Goal: Information Seeking & Learning: Learn about a topic

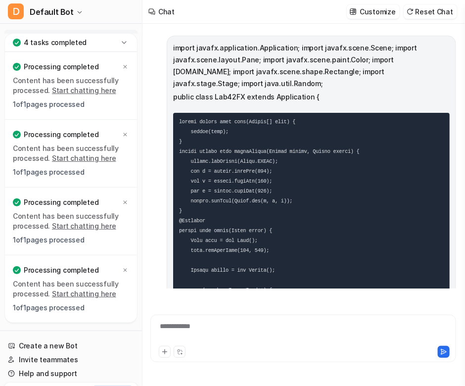
scroll to position [3698, 0]
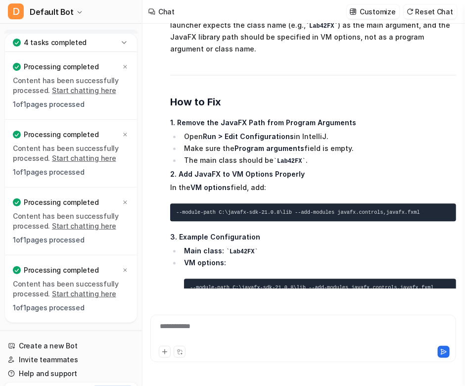
click at [252, 335] on div "**********" at bounding box center [303, 332] width 301 height 23
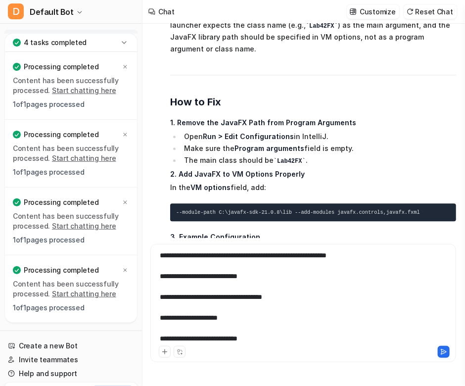
click at [438, 353] on button at bounding box center [443, 351] width 12 height 12
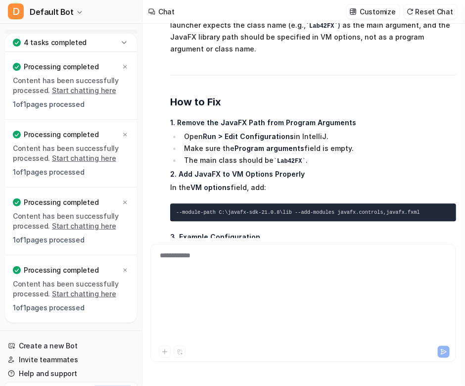
scroll to position [3888, 0]
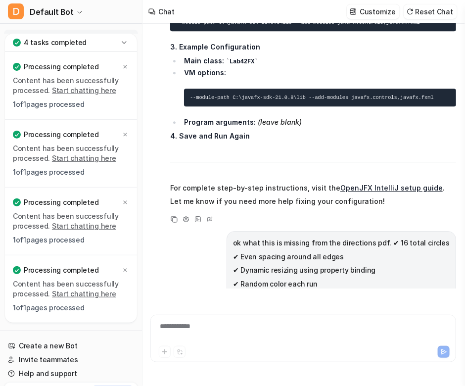
click at [283, 323] on div "**********" at bounding box center [303, 332] width 301 height 23
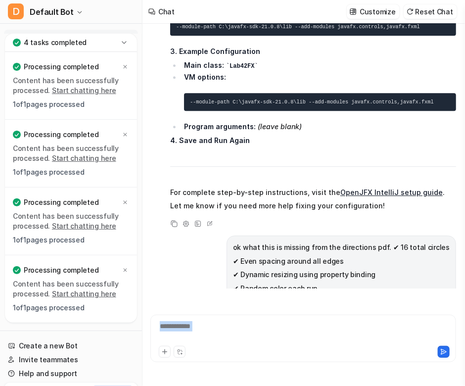
scroll to position [4199, 0]
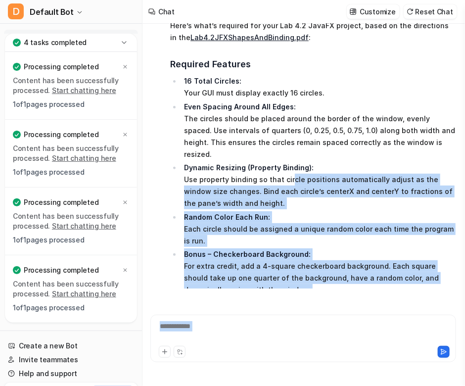
drag, startPoint x: 289, startPoint y: 120, endPoint x: 346, endPoint y: 413, distance: 298.7
click at [346, 385] on html "D Default Bot Chat History Reports Articles Customize Integrations PDF Files Ex…" at bounding box center [232, 193] width 465 height 386
click at [266, 336] on div at bounding box center [303, 332] width 301 height 23
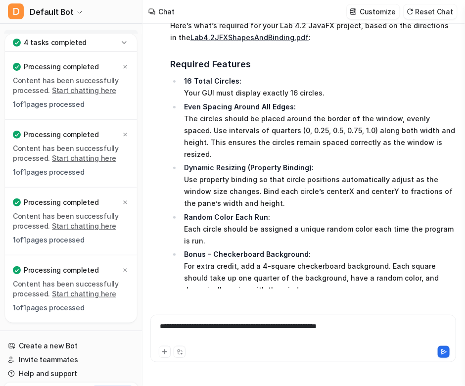
click at [388, 336] on div "**********" at bounding box center [303, 332] width 301 height 23
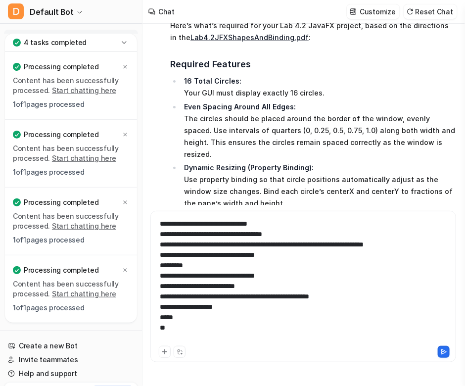
click at [444, 348] on icon at bounding box center [443, 351] width 7 height 7
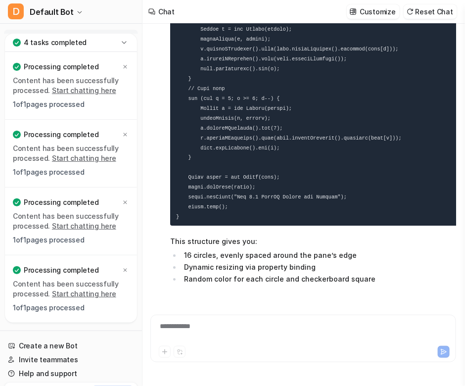
scroll to position [6012, 0]
click at [302, 334] on div "**********" at bounding box center [303, 332] width 301 height 23
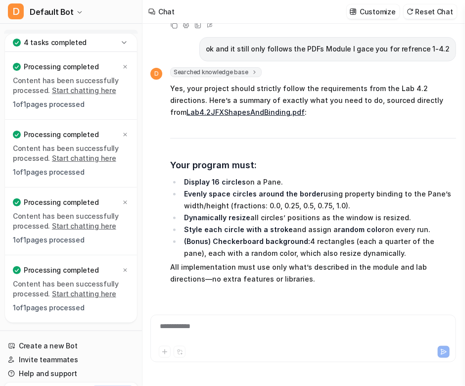
scroll to position [6334, 0]
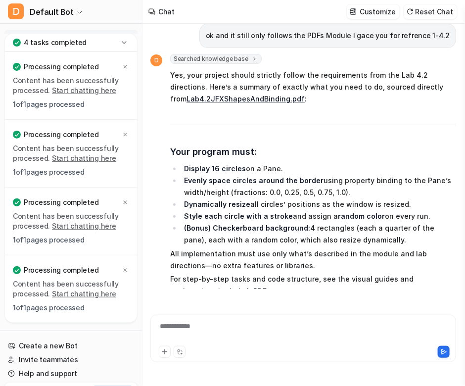
click at [293, 248] on p "All implementation must use only what’s described in the module and lab directi…" at bounding box center [313, 260] width 286 height 24
click at [249, 327] on div "**********" at bounding box center [303, 332] width 301 height 23
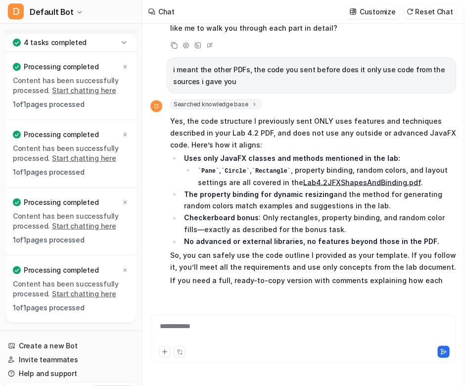
scroll to position [6610, 0]
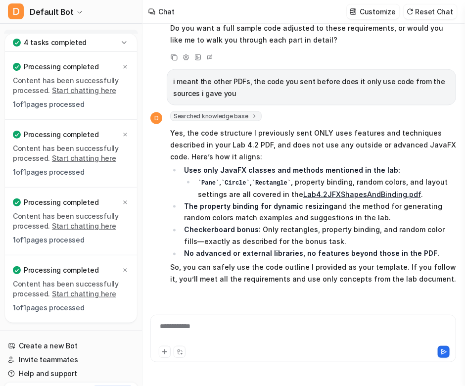
click at [125, 65] on icon at bounding box center [125, 67] width 6 height 6
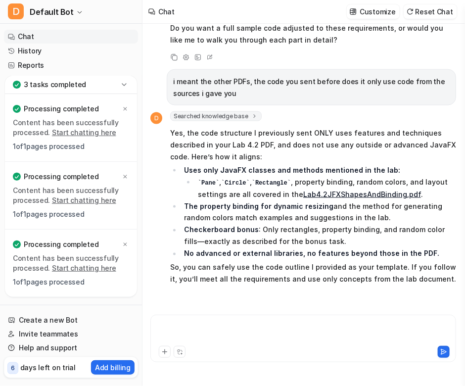
click at [202, 323] on div at bounding box center [303, 332] width 301 height 23
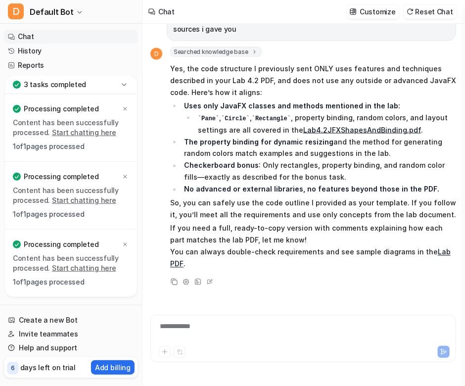
scroll to position [6726, 0]
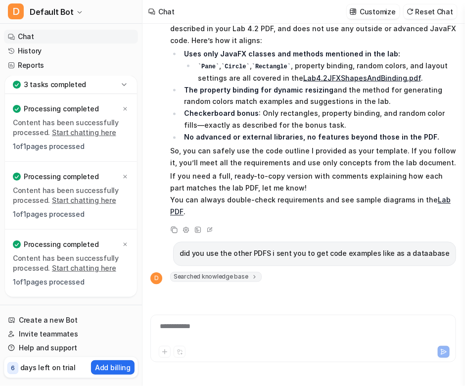
click at [339, 272] on div "Searched knowledge base search_queries : [ "Lab 4.2 JavaFX code example", "Java…" at bounding box center [313, 298] width 286 height 53
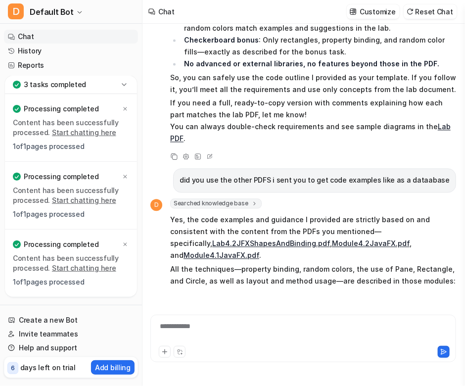
scroll to position [6840, 0]
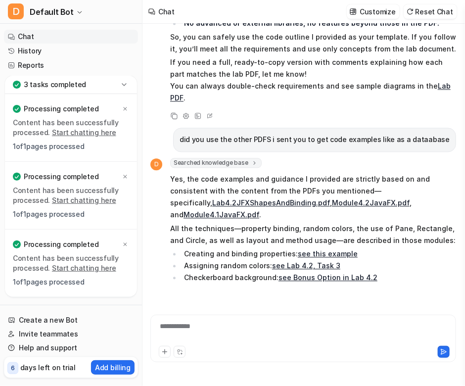
click at [388, 285] on p "No code or JavaFX features were used that aren't supported or explicitly descri…" at bounding box center [313, 303] width 286 height 36
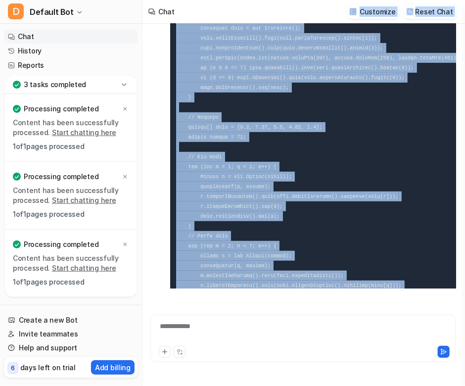
scroll to position [5540, 0]
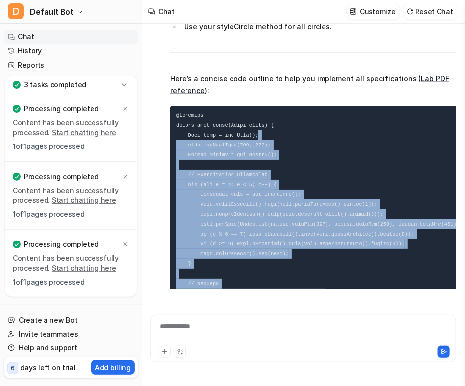
click at [362, 72] on div "import javafx.application.Application; import javafx.scene.Scene; import javafx…" at bounding box center [302, 156] width 305 height 264
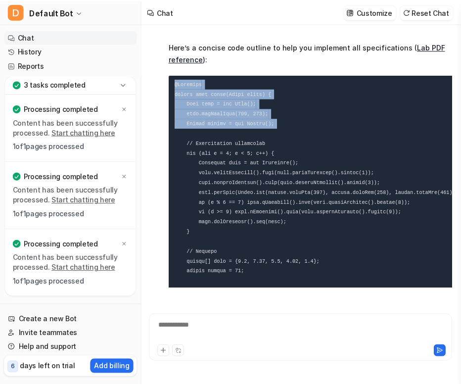
scroll to position [5520, 0]
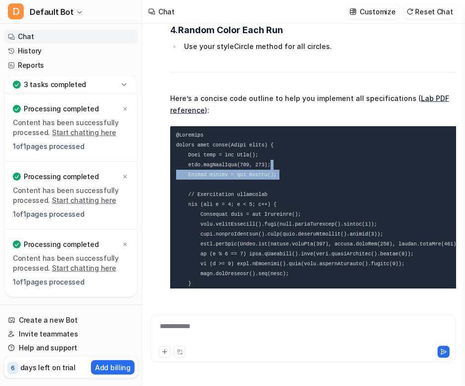
drag, startPoint x: 294, startPoint y: 95, endPoint x: 301, endPoint y: 104, distance: 11.6
click at [415, 94] on link "Lab PDF reference" at bounding box center [309, 104] width 279 height 20
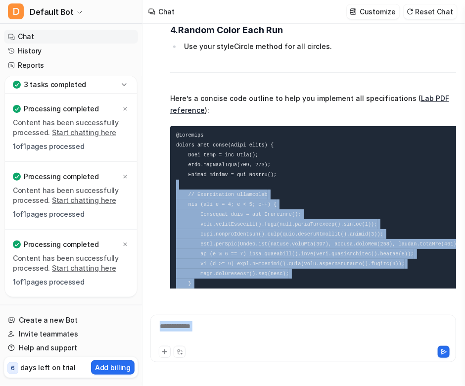
drag, startPoint x: 380, startPoint y: 298, endPoint x: 376, endPoint y: 304, distance: 8.0
click at [376, 304] on div "import javafx.application.Application; import javafx.scene.Scene; import javafx…" at bounding box center [302, 193] width 305 height 338
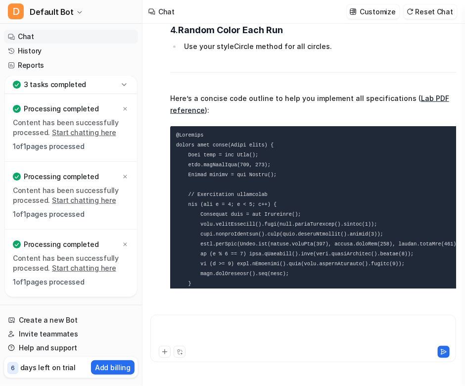
drag, startPoint x: 364, startPoint y: 303, endPoint x: 435, endPoint y: 228, distance: 103.8
click at [398, 338] on div "import javafx.application.Application; import javafx.scene.Scene; import javafx…" at bounding box center [302, 193] width 305 height 338
click at [431, 92] on p "Here’s a concise code outline to help you implement all specifications ( Lab PD…" at bounding box center [314, 104] width 289 height 24
click at [462, 81] on div "import javafx.application.Application; import javafx.scene.Scene; import javafx…" at bounding box center [303, 205] width 322 height 362
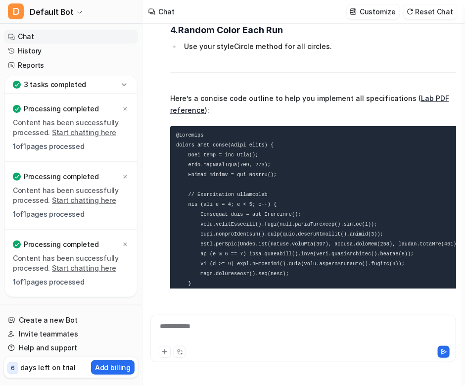
click at [336, 299] on div "import javafx.application.Application; import javafx.scene.Scene; import javafx…" at bounding box center [302, 193] width 305 height 338
click at [214, 330] on div at bounding box center [303, 332] width 301 height 23
click at [129, 80] on div "3 tasks completed" at bounding box center [71, 85] width 132 height 18
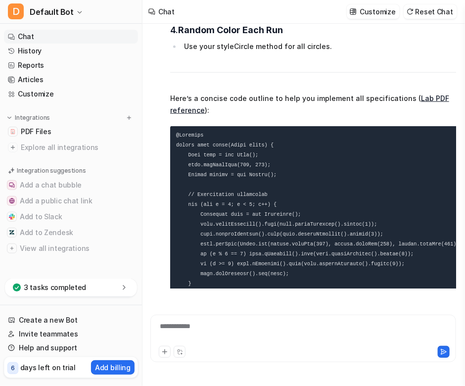
click at [44, 129] on span "PDF Files" at bounding box center [36, 132] width 30 height 10
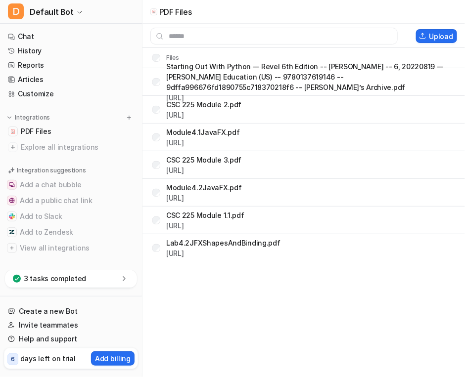
click at [49, 35] on link "Chat" at bounding box center [71, 37] width 134 height 14
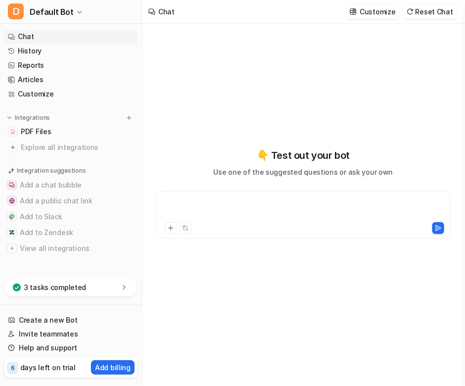
click at [208, 202] on div at bounding box center [303, 208] width 289 height 23
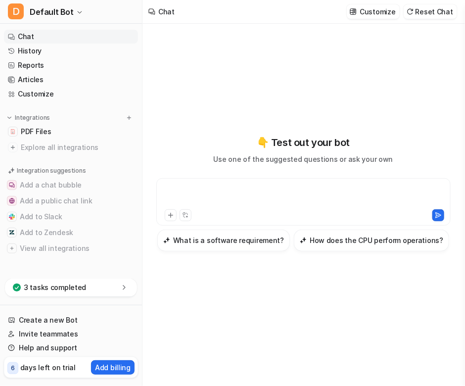
click at [36, 129] on span "PDF Files" at bounding box center [36, 132] width 30 height 10
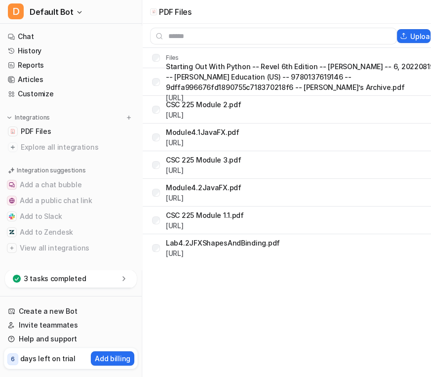
click at [139, 172] on nav "Chat History Reports Articles Customize Integrations PDF Files Explore all inte…" at bounding box center [71, 148] width 142 height 244
click at [199, 77] on p "Starting Out With Python -- Revel 6th Edition -- [PERSON_NAME] -- 6, 20220819 -…" at bounding box center [301, 76] width 270 height 31
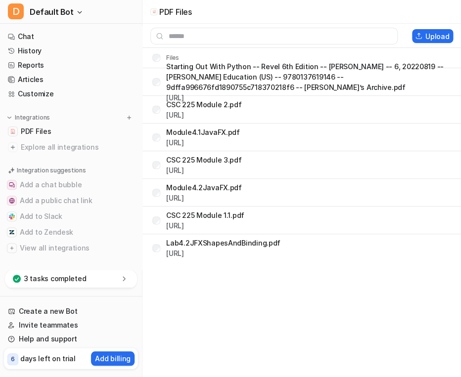
click at [32, 48] on link "History" at bounding box center [71, 51] width 134 height 14
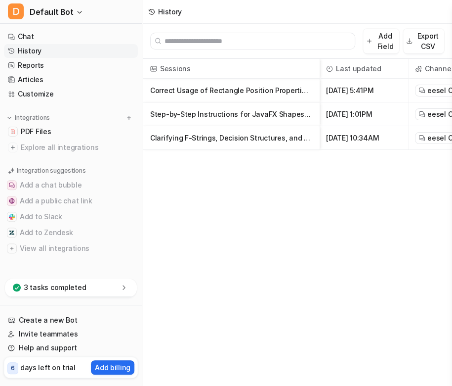
click at [216, 91] on p "Correct Usage of Rectangle Position Properties in JavaFX" at bounding box center [231, 91] width 162 height 24
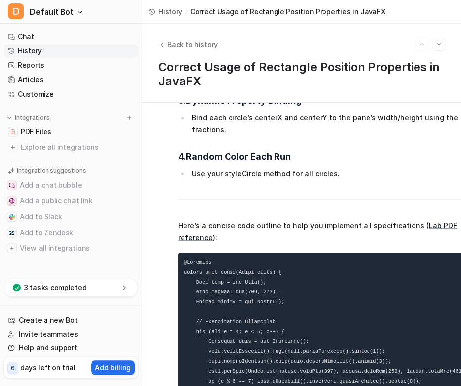
scroll to position [5634, 0]
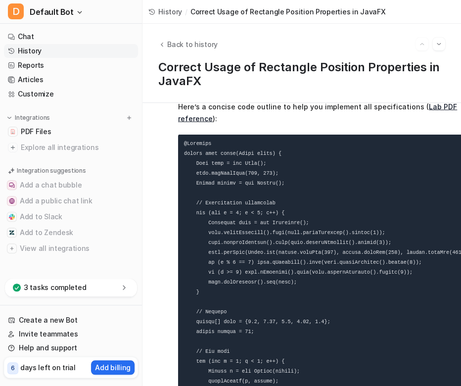
scroll to position [5788, 0]
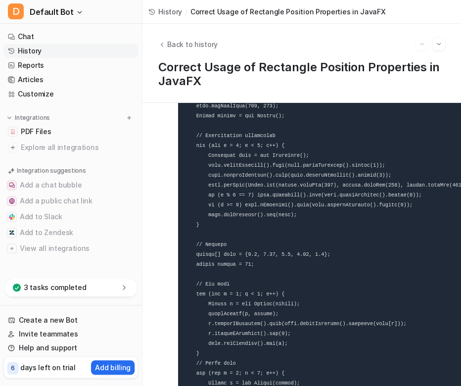
scroll to position [5854, 0]
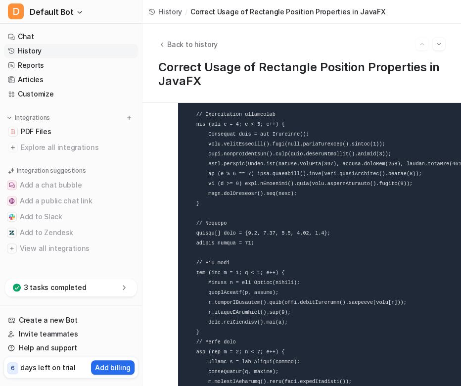
drag, startPoint x: 221, startPoint y: 226, endPoint x: 302, endPoint y: 253, distance: 85.2
click at [221, 226] on code at bounding box center [328, 341] width 289 height 579
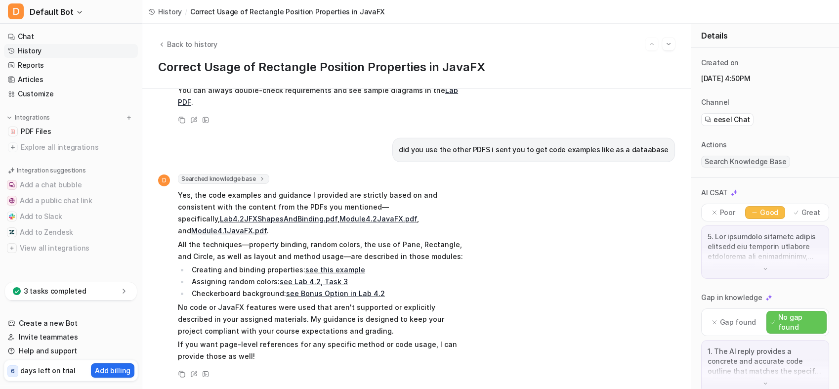
scroll to position [6947, 0]
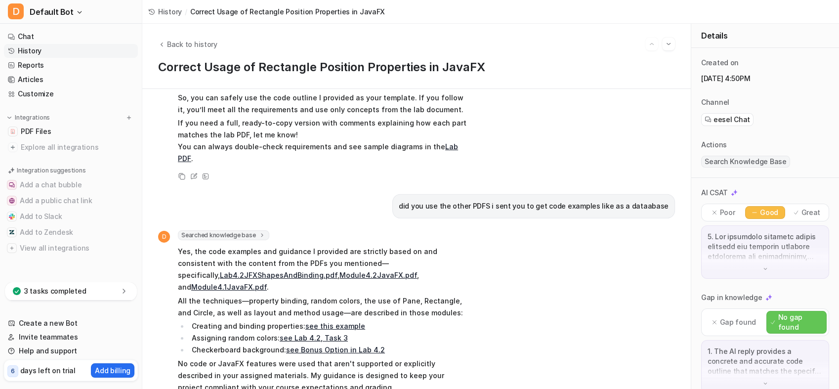
click at [464, 372] on div "import javafx.application.Application; import javafx.scene.Scene; import javafx…" at bounding box center [416, 239] width 549 height 300
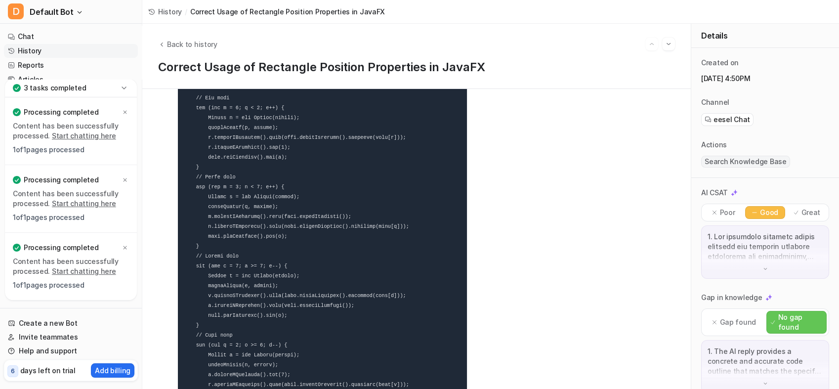
scroll to position [6947, 0]
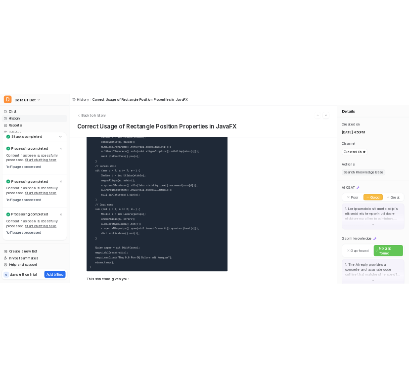
scroll to position [6195, 0]
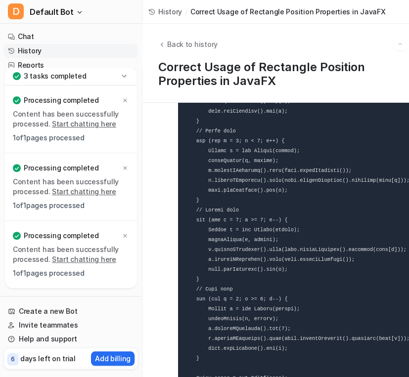
click at [291, 232] on pre at bounding box center [322, 130] width 289 height 591
click at [319, 203] on pre at bounding box center [322, 130] width 289 height 591
click at [343, 194] on pre at bounding box center [322, 130] width 289 height 591
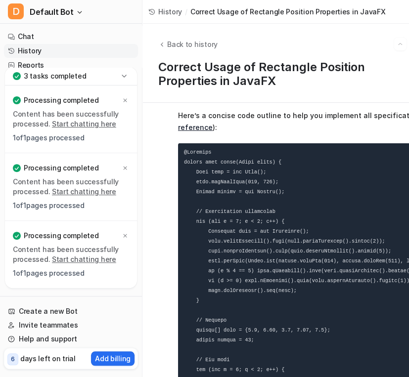
scroll to position [5887, 0]
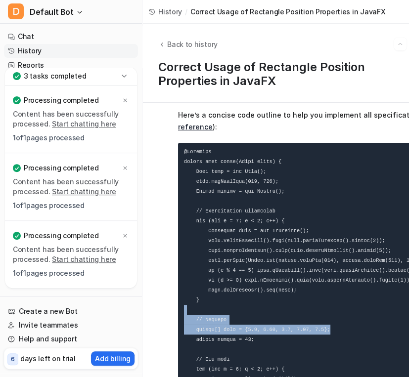
drag, startPoint x: 408, startPoint y: 240, endPoint x: 405, endPoint y: 217, distance: 22.4
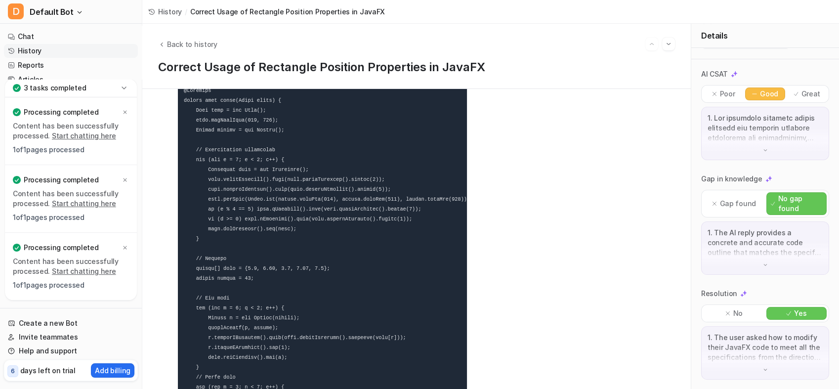
scroll to position [6947, 0]
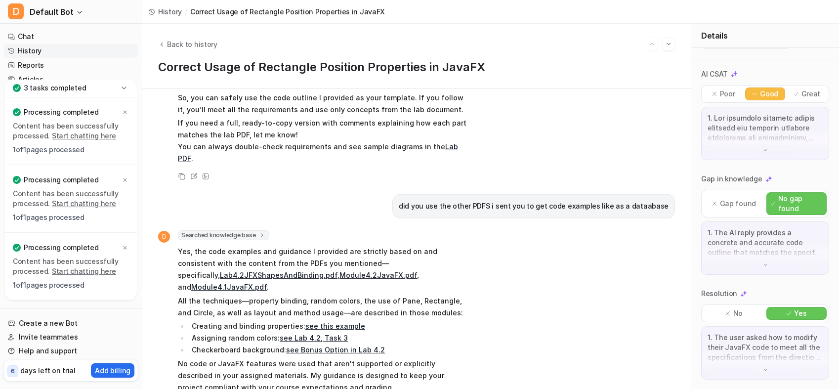
click at [58, 51] on link "History" at bounding box center [71, 51] width 134 height 14
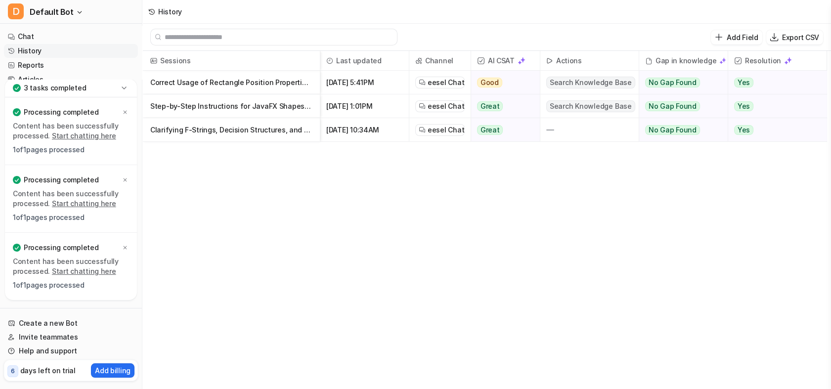
click at [302, 85] on p "Correct Usage of Rectangle Position Properties in JavaFX" at bounding box center [231, 83] width 162 height 24
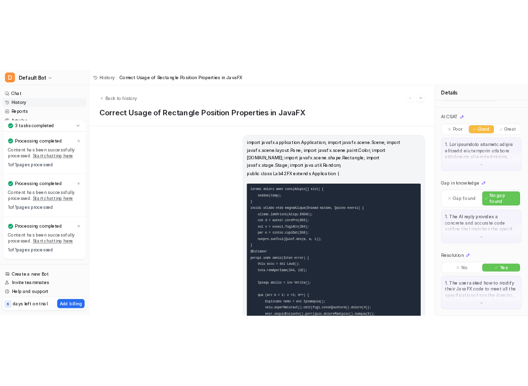
scroll to position [6947, 0]
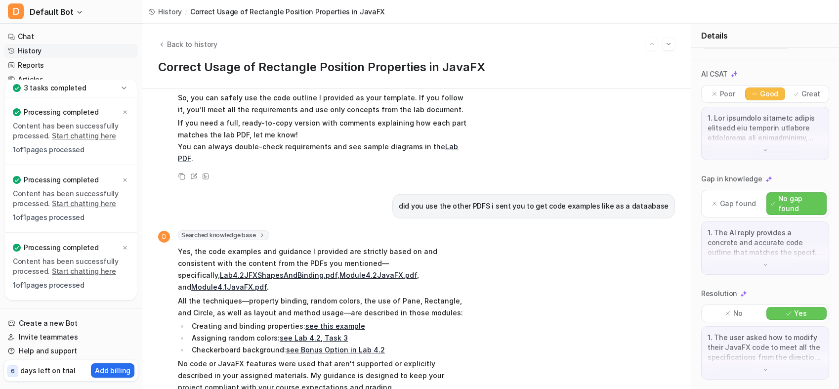
click at [442, 377] on div "import javafx.application.Application; import javafx.scene.Scene; import javafx…" at bounding box center [416, 239] width 549 height 300
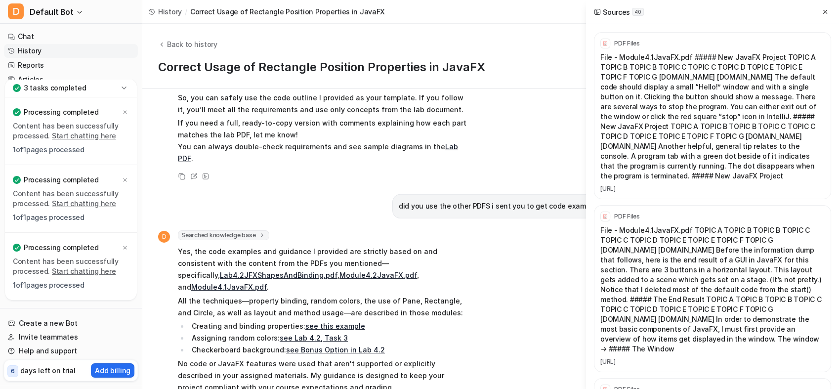
click at [56, 30] on link "Chat" at bounding box center [71, 37] width 134 height 14
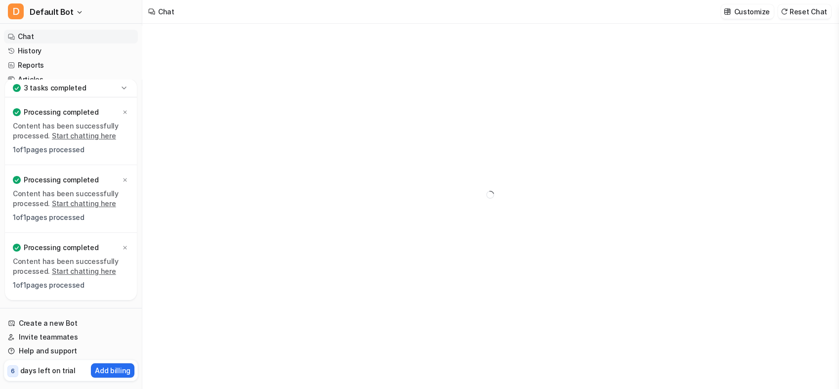
type textarea "**********"
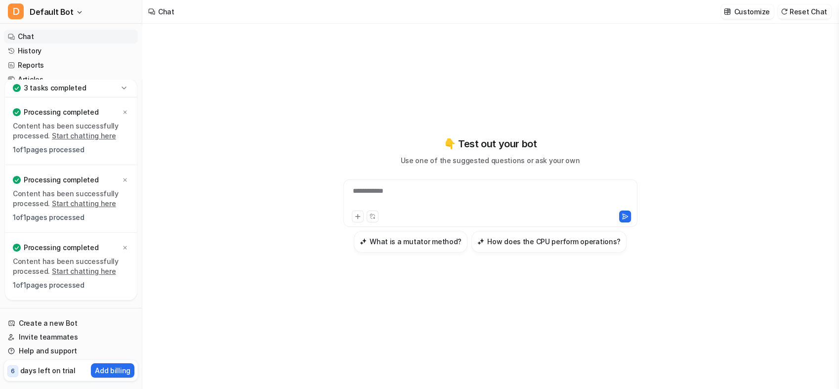
click at [367, 201] on div "**********" at bounding box center [490, 197] width 289 height 23
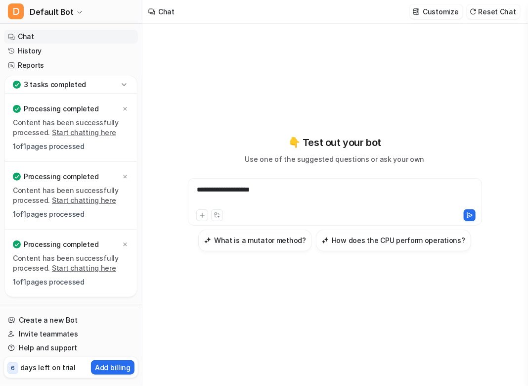
click at [47, 11] on span "Default Bot" at bounding box center [52, 12] width 44 height 14
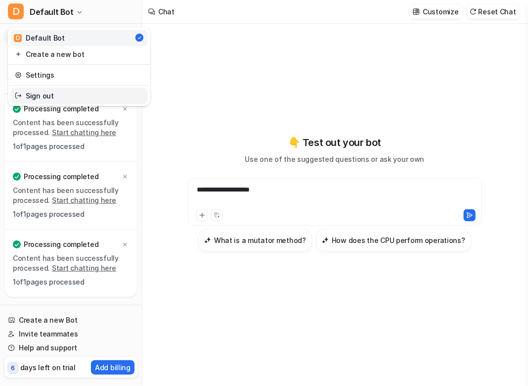
click at [40, 94] on link "Sign out" at bounding box center [79, 95] width 136 height 16
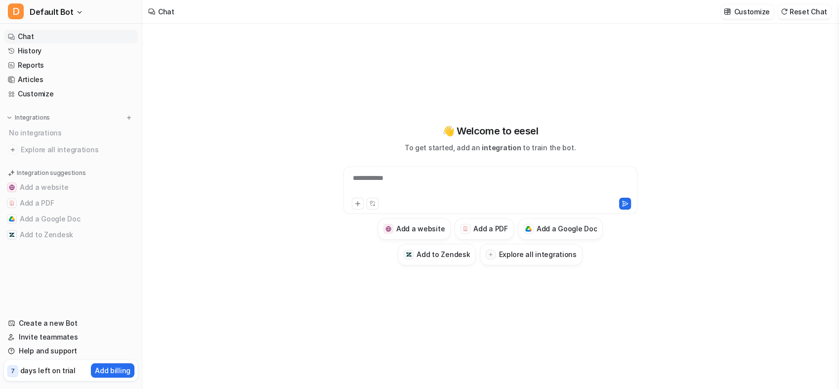
click at [41, 207] on button "Add a PDF" at bounding box center [71, 203] width 134 height 16
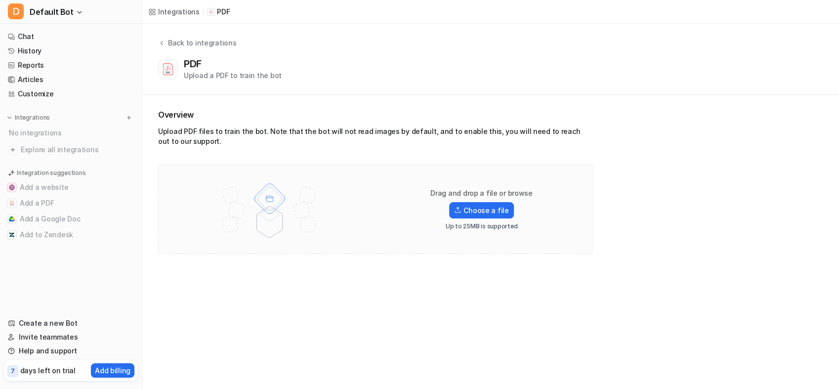
click at [482, 205] on label "Choose a file" at bounding box center [481, 210] width 64 height 16
click at [0, 0] on input "Choose a file" at bounding box center [0, 0] width 0 height 0
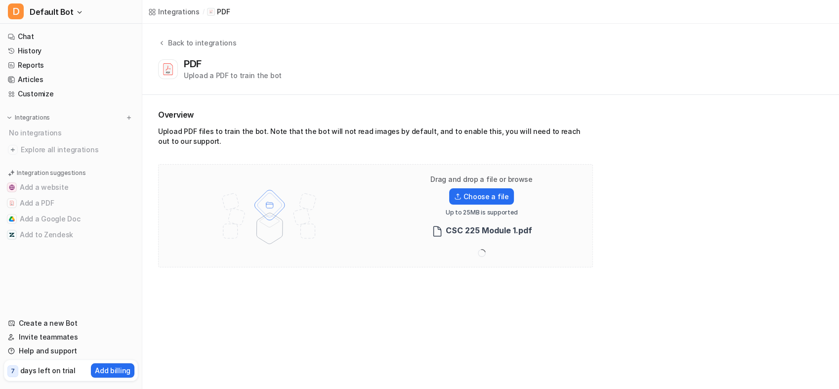
click at [490, 196] on label "Choose a file" at bounding box center [481, 196] width 64 height 16
click at [0, 0] on input "Choose a file" at bounding box center [0, 0] width 0 height 0
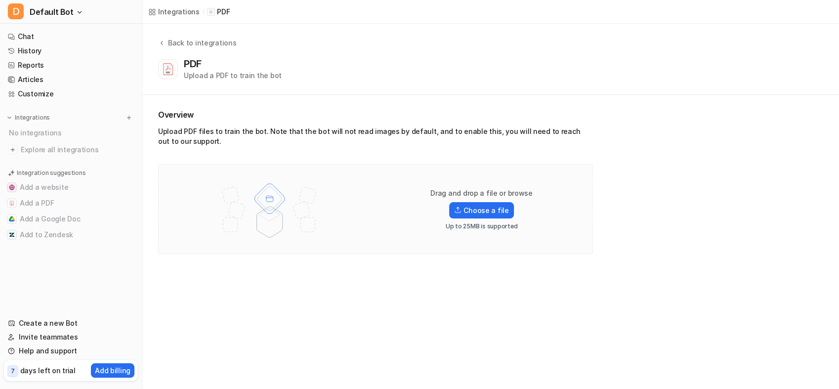
click at [487, 212] on label "Choose a file" at bounding box center [481, 210] width 64 height 16
click at [0, 0] on input "Choose a file" at bounding box center [0, 0] width 0 height 0
click at [490, 212] on label "Choose a file" at bounding box center [481, 210] width 64 height 16
click at [0, 0] on input "Choose a file" at bounding box center [0, 0] width 0 height 0
click at [351, 142] on div "Upload PDF files to train the bot. Note that the bot will not read images by de…" at bounding box center [375, 139] width 435 height 24
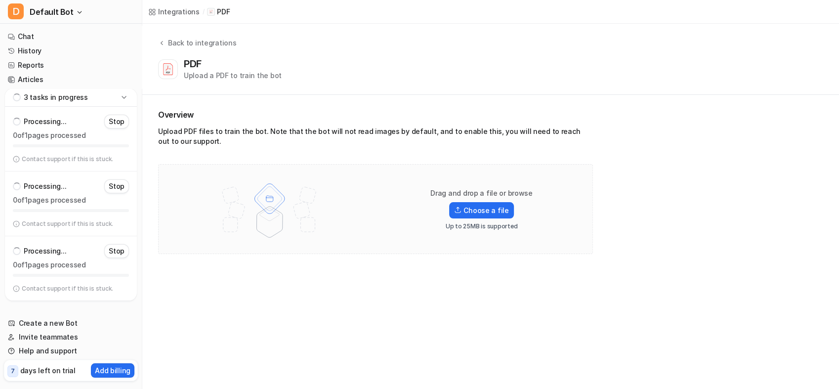
click at [121, 224] on div "Contact support if this is stuck." at bounding box center [71, 224] width 116 height 8
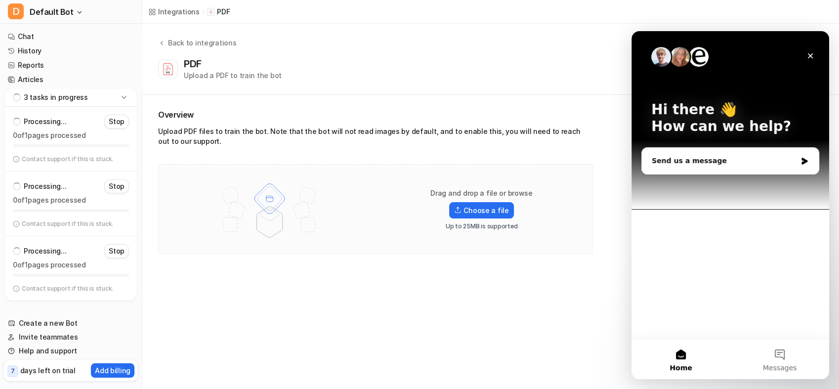
click at [815, 56] on div "Close" at bounding box center [811, 56] width 18 height 18
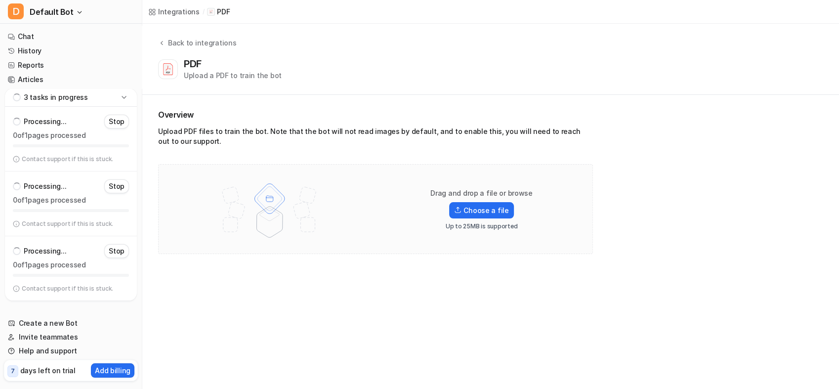
click at [494, 213] on label "Choose a file" at bounding box center [481, 210] width 64 height 16
click at [0, 0] on input "Choose a file" at bounding box center [0, 0] width 0 height 0
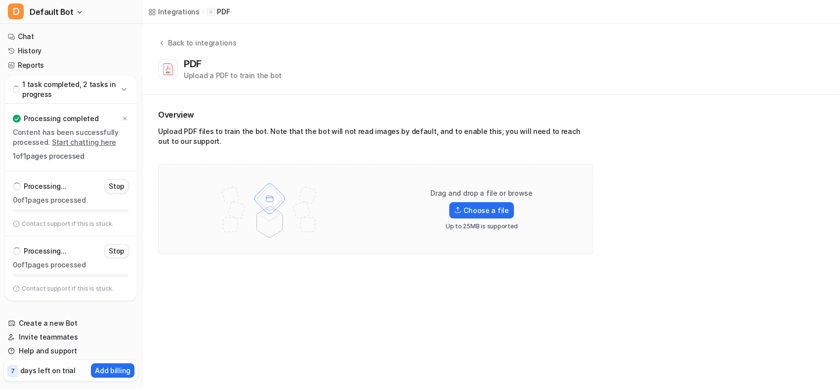
click at [124, 87] on icon at bounding box center [124, 90] width 10 height 10
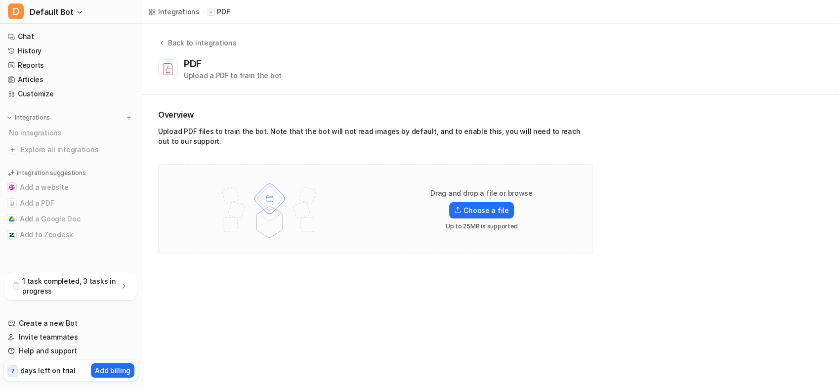
click at [51, 202] on button "Add a PDF" at bounding box center [71, 203] width 134 height 16
click at [51, 198] on button "Add a PDF" at bounding box center [71, 203] width 134 height 16
click at [483, 211] on label "Choose a file" at bounding box center [481, 210] width 64 height 16
click at [0, 0] on input "Choose a file" at bounding box center [0, 0] width 0 height 0
click at [113, 293] on div "4 tasks completed" at bounding box center [71, 291] width 132 height 18
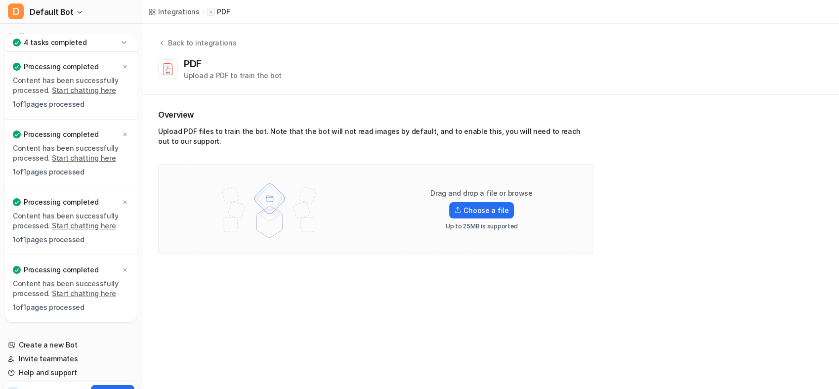
click at [120, 42] on icon at bounding box center [124, 43] width 10 height 10
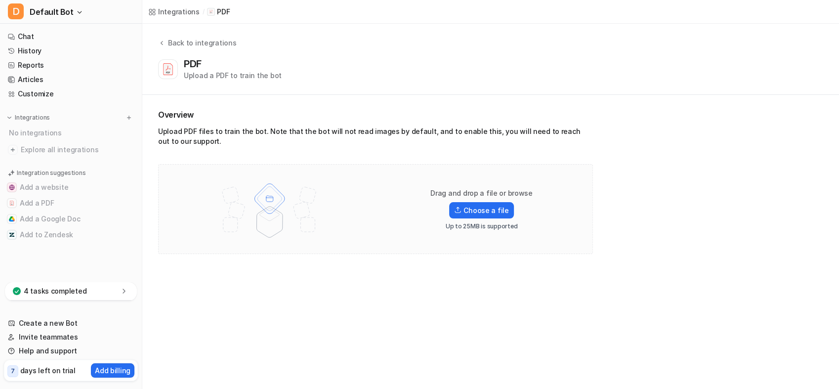
click at [37, 202] on button "Add a PDF" at bounding box center [71, 203] width 134 height 16
click at [42, 202] on button "Add a PDF" at bounding box center [71, 203] width 134 height 16
click at [65, 292] on p "4 tasks completed" at bounding box center [55, 291] width 63 height 10
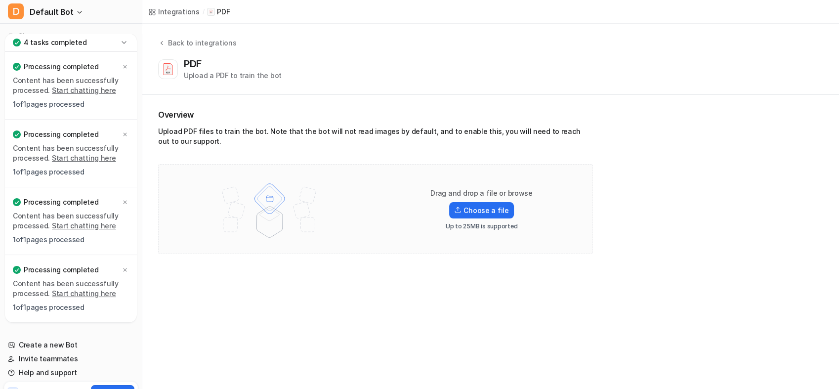
click at [130, 38] on div "4 tasks completed" at bounding box center [71, 43] width 132 height 18
click at [123, 39] on icon at bounding box center [124, 43] width 10 height 10
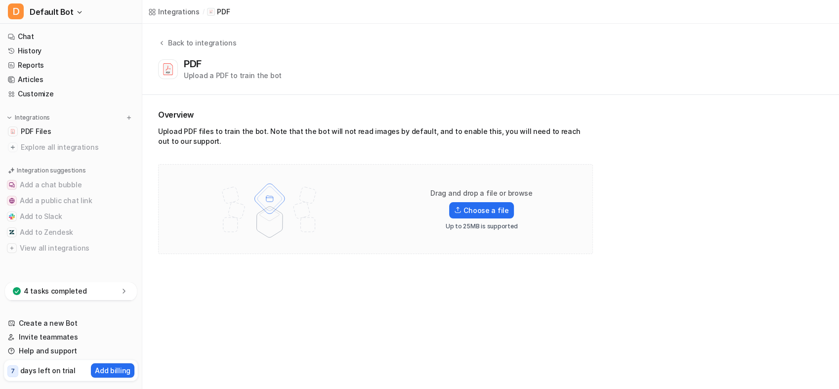
click at [28, 132] on span "PDF Files" at bounding box center [36, 132] width 30 height 10
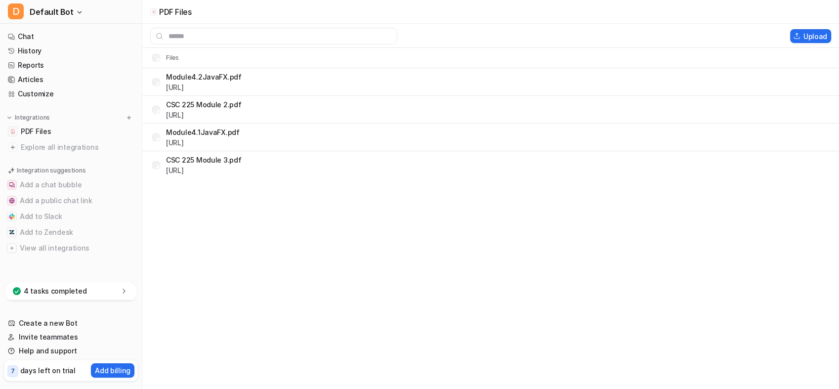
click at [799, 41] on button "Upload" at bounding box center [810, 36] width 41 height 14
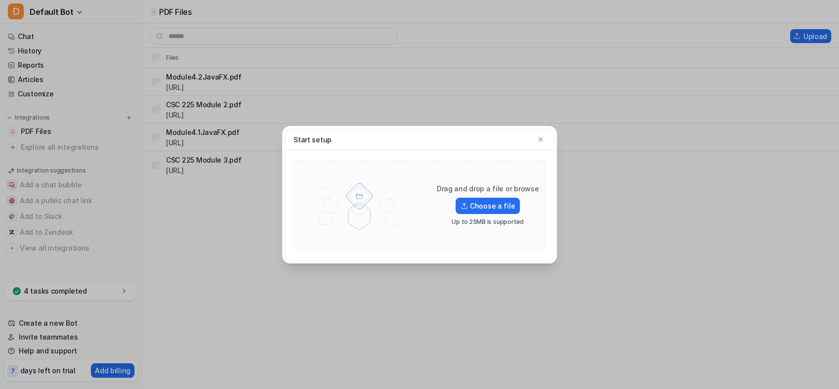
click at [495, 211] on label "Choose a file" at bounding box center [488, 206] width 64 height 16
click at [0, 0] on input "Choose a file" at bounding box center [0, 0] width 0 height 0
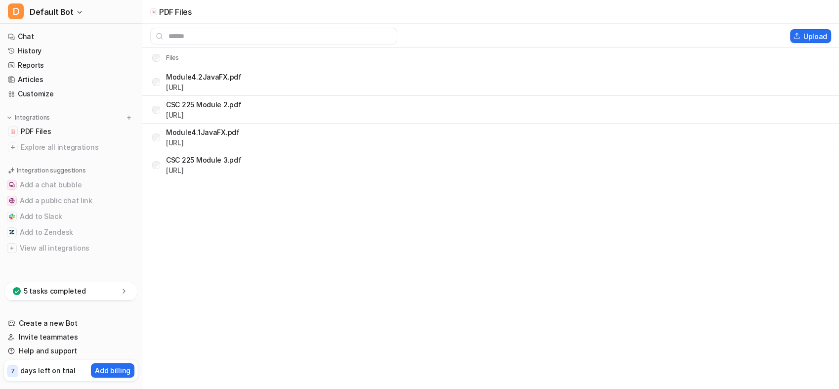
click at [64, 40] on link "Chat" at bounding box center [71, 37] width 134 height 14
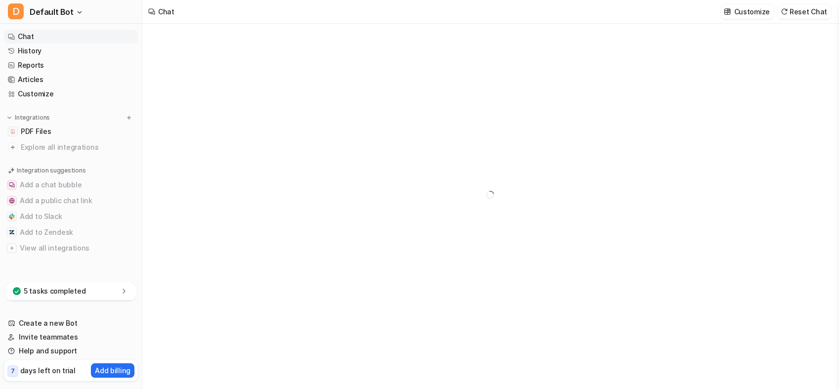
type textarea "**********"
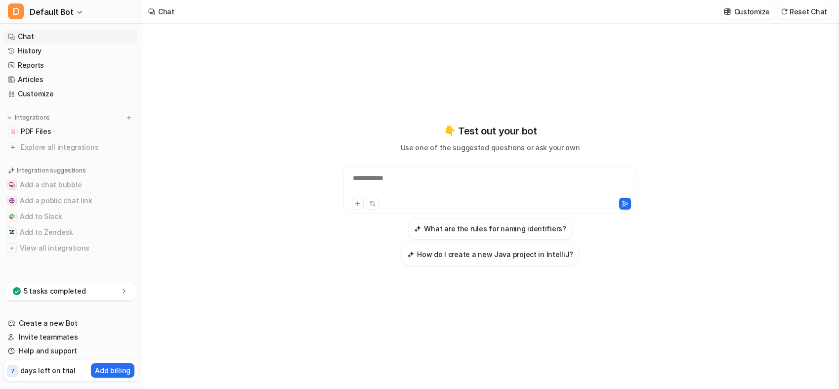
click at [397, 182] on div "**********" at bounding box center [490, 184] width 289 height 23
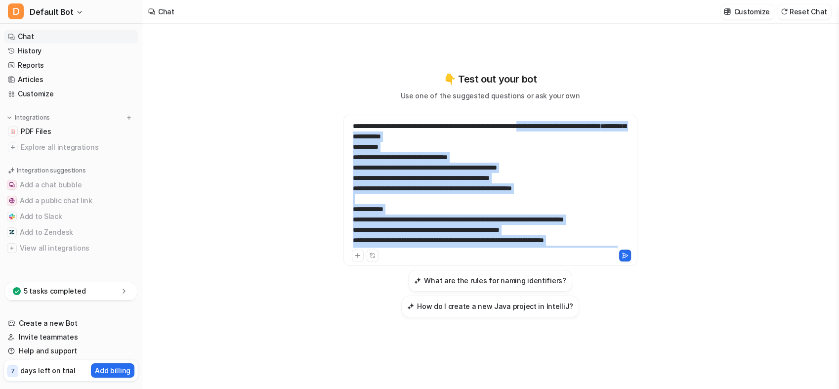
drag, startPoint x: 593, startPoint y: 223, endPoint x: 558, endPoint y: -18, distance: 244.2
click at [558, 0] on html "**********" at bounding box center [419, 194] width 839 height 389
click at [626, 253] on icon at bounding box center [625, 255] width 7 height 7
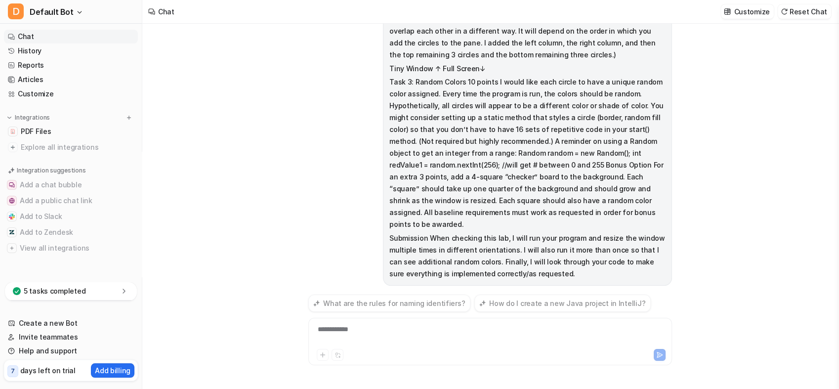
scroll to position [484, 0]
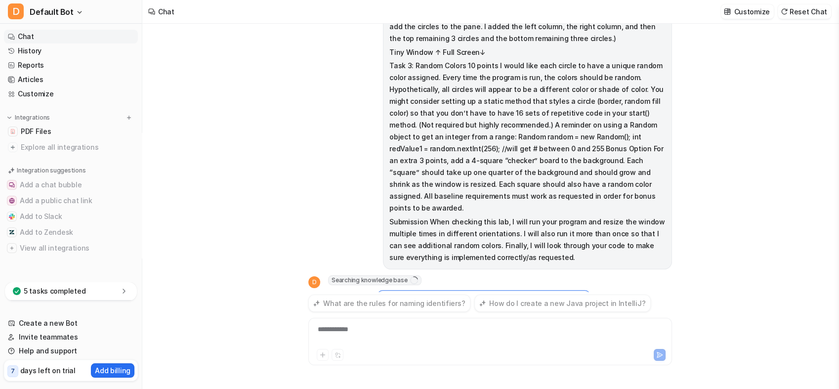
click at [667, 275] on div "D Searching knowledge base 1 Copy Adjust Tone View Sources Edit Correct the AI …" at bounding box center [490, 289] width 364 height 29
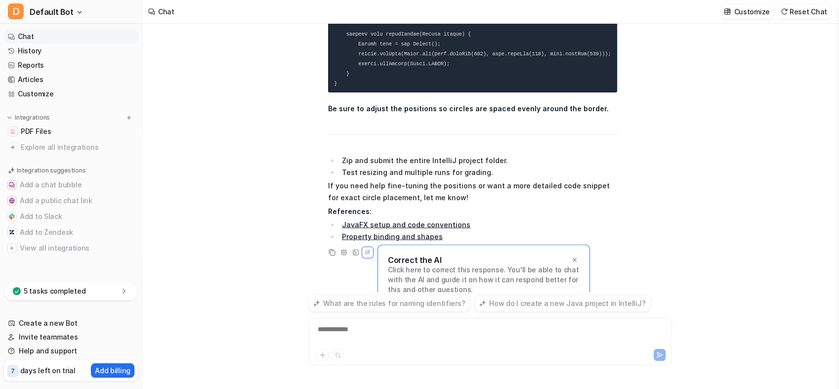
scroll to position [2146, 0]
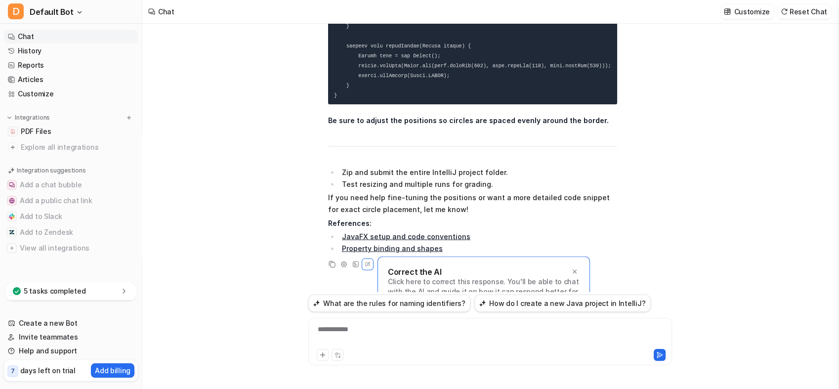
click at [483, 167] on li "Zip and submit the entire IntelliJ project folder." at bounding box center [478, 173] width 278 height 12
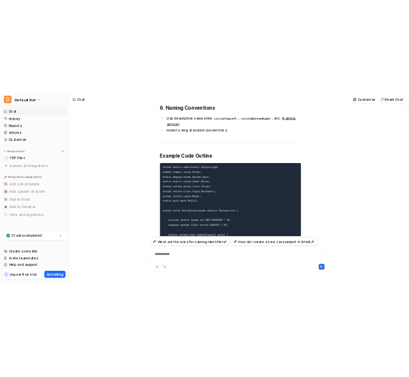
scroll to position [1421, 0]
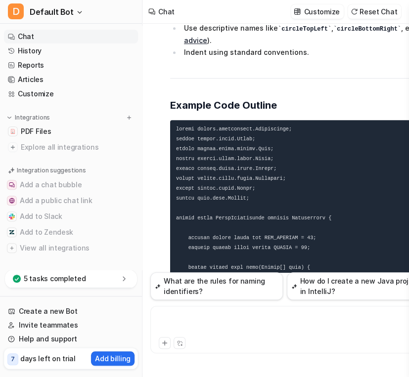
click at [230, 330] on div at bounding box center [290, 323] width 275 height 23
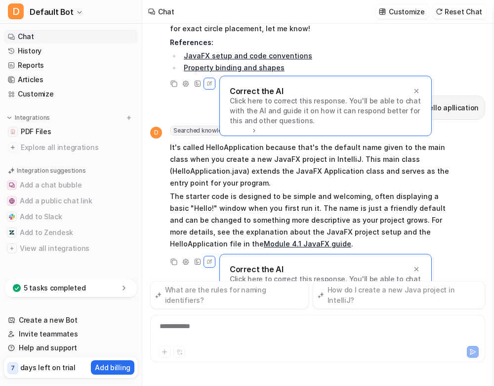
scroll to position [2315, 0]
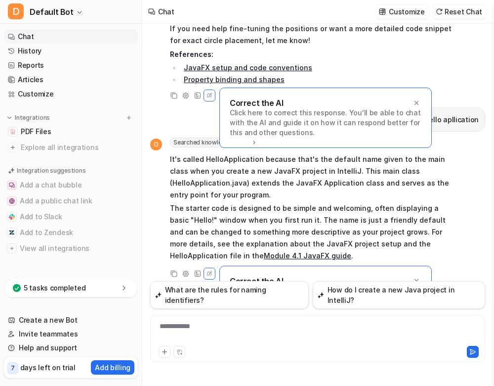
click at [419, 99] on icon at bounding box center [416, 102] width 7 height 7
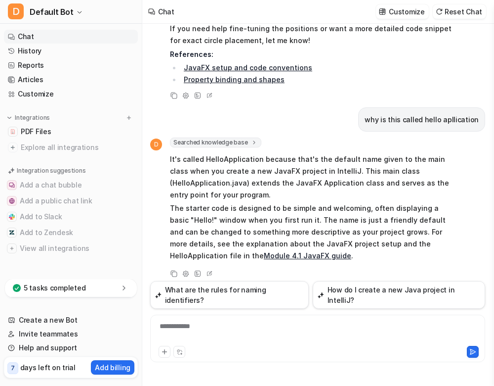
scroll to position [2281, 0]
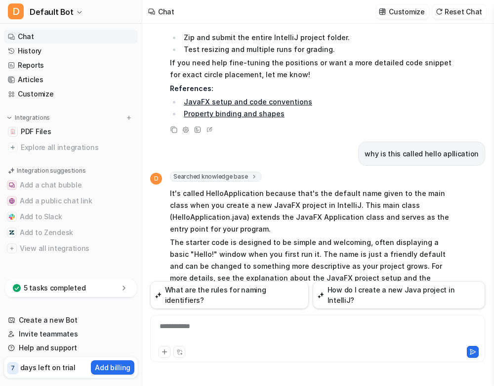
click at [388, 83] on p "References:" at bounding box center [314, 89] width 289 height 12
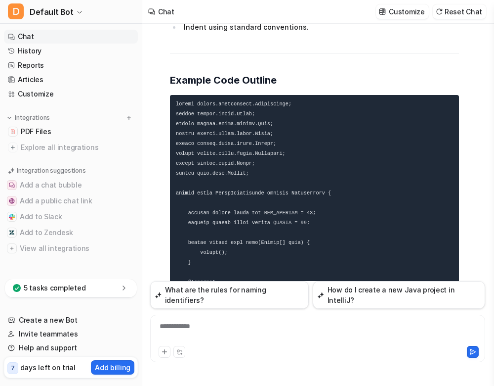
scroll to position [1467, 0]
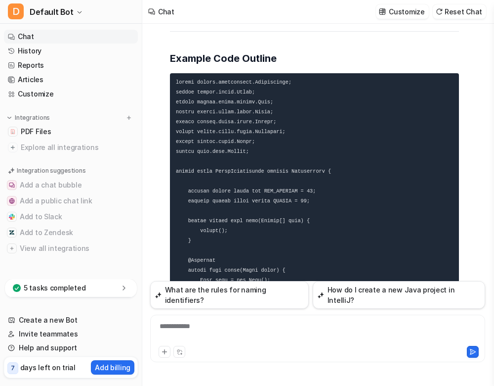
click at [257, 322] on div "**********" at bounding box center [318, 332] width 330 height 23
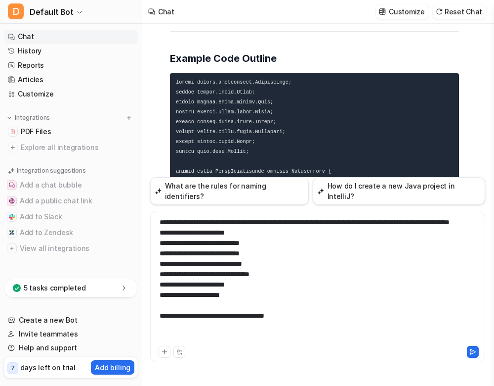
scroll to position [682, 0]
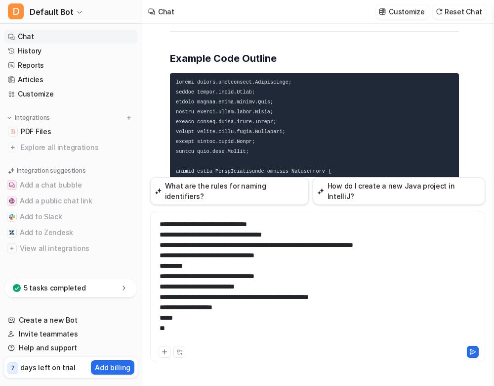
click at [471, 348] on icon at bounding box center [473, 351] width 7 height 7
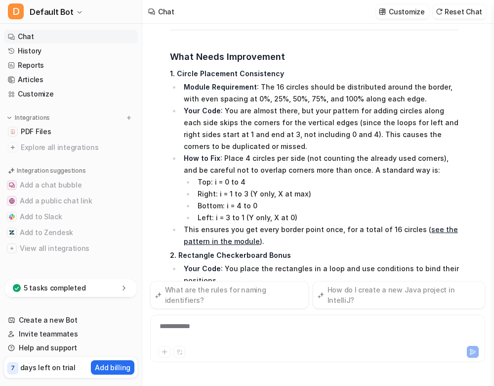
scroll to position [3583, 0]
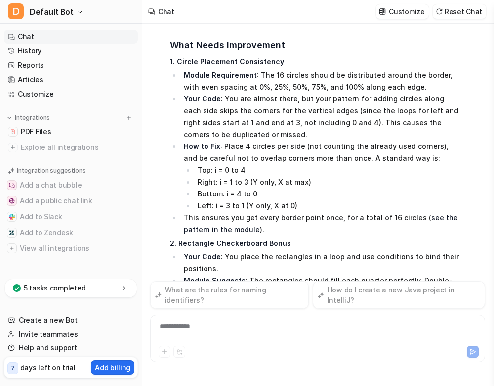
click at [359, 188] on li "Bottom: i = 4 to 0" at bounding box center [327, 194] width 264 height 12
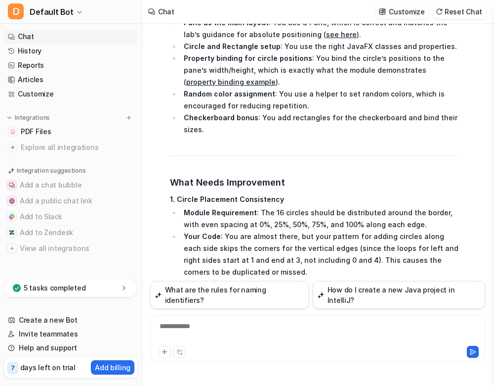
scroll to position [3468, 0]
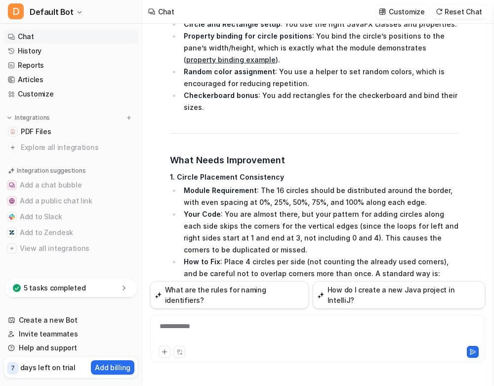
click at [334, 184] on li "Module Requirement : The 16 circles should be distributed around the border, wi…" at bounding box center [320, 196] width 278 height 24
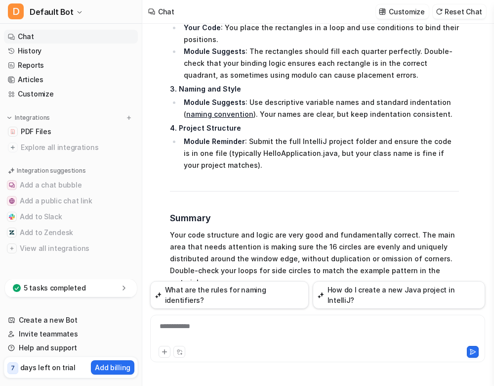
scroll to position [3819, 0]
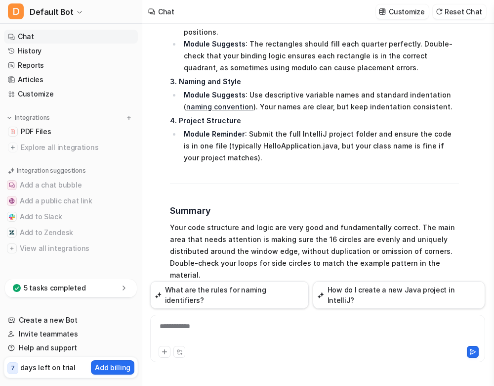
click at [232, 319] on div "**********" at bounding box center [317, 337] width 335 height 47
click at [221, 327] on div "**********" at bounding box center [318, 332] width 330 height 23
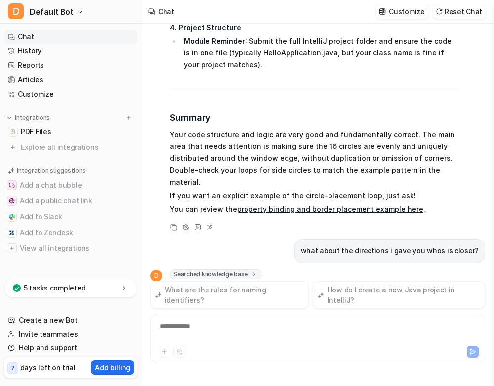
scroll to position [3967, 0]
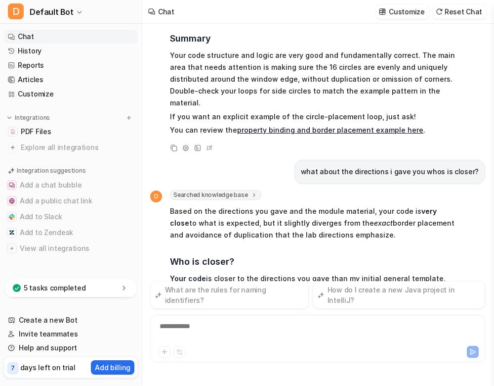
click at [274, 204] on span "Based on the directions you gave and the module material, your code is very clo…" at bounding box center [314, 263] width 289 height 118
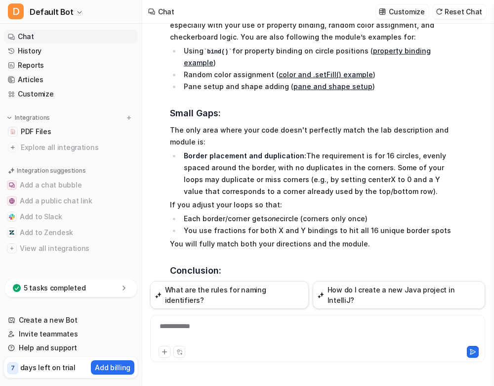
scroll to position [4278, 0]
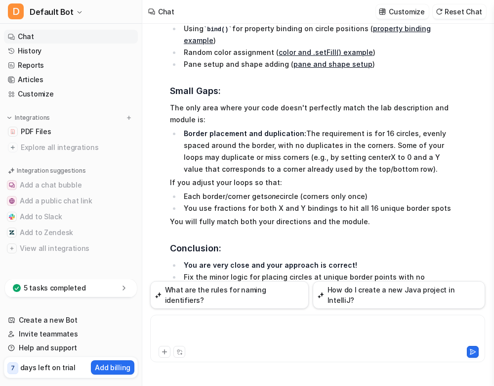
click at [282, 332] on div at bounding box center [318, 332] width 330 height 23
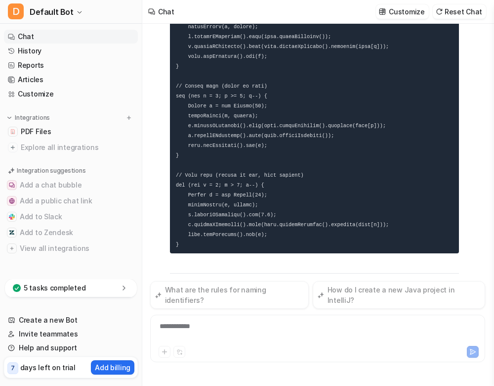
scroll to position [4978, 0]
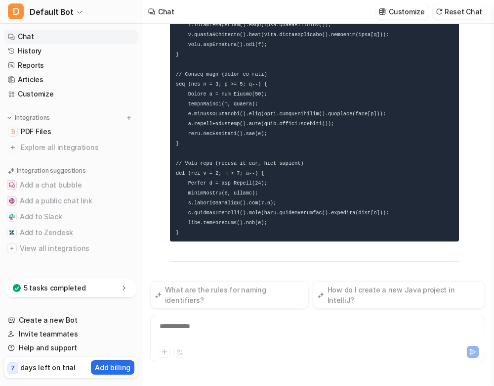
click at [305, 175] on span "To fix the issue of duplicate/missing corner circles and to ensure you have exa…" at bounding box center [314, 10] width 289 height 672
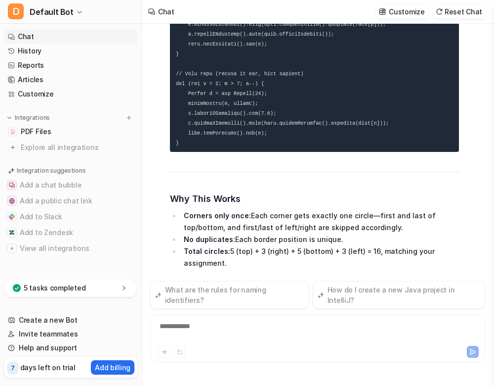
scroll to position [5081, 0]
